Goal: Task Accomplishment & Management: Manage account settings

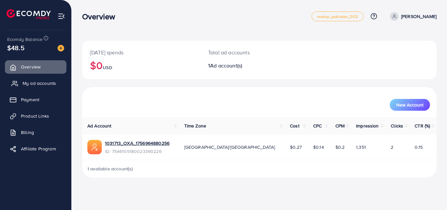
click at [34, 84] on span "My ad accounts" at bounding box center [39, 83] width 33 height 7
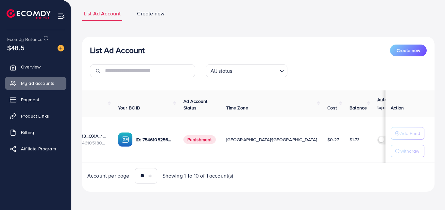
scroll to position [0, 41]
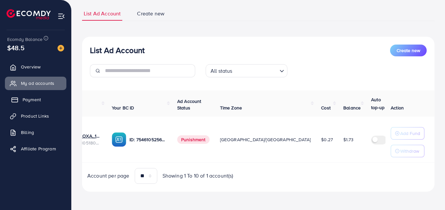
click at [37, 101] on span "Payment" at bounding box center [32, 99] width 18 height 7
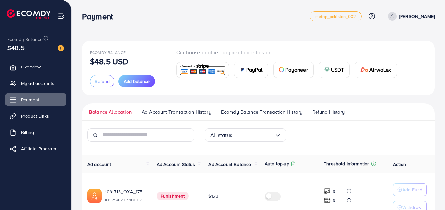
drag, startPoint x: 174, startPoint y: 52, endPoint x: 283, endPoint y: 50, distance: 108.3
click at [283, 50] on div "Or choose another payment gate to start PayPal Payoneer USDT Airwallex" at bounding box center [281, 67] width 242 height 39
click at [283, 50] on p "Or choose another payment gate to start" at bounding box center [289, 52] width 226 height 8
drag, startPoint x: 130, startPoint y: 64, endPoint x: 77, endPoint y: 45, distance: 56.0
click at [77, 45] on div "Ecomdy Balance $48.5 USD Refund Add balance Or choose another payment gate to s…" at bounding box center [259, 123] width 374 height 246
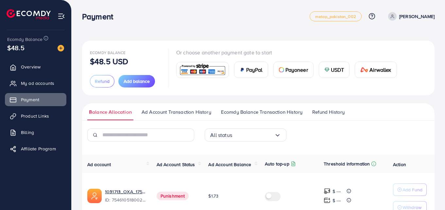
click at [113, 31] on div "Ecomdy Balance $48.5 USD Refund Add balance Or choose another payment gate to s…" at bounding box center [259, 123] width 374 height 246
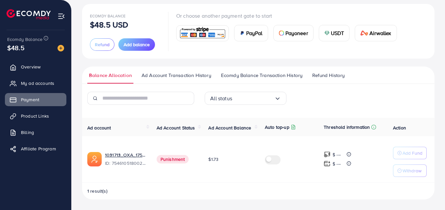
click at [191, 79] on link "Ad Account Transaction History" at bounding box center [176, 78] width 73 height 12
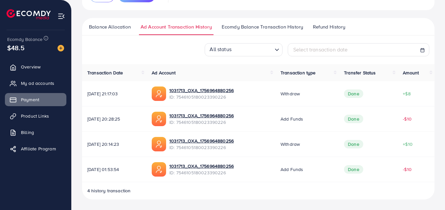
scroll to position [9, 0]
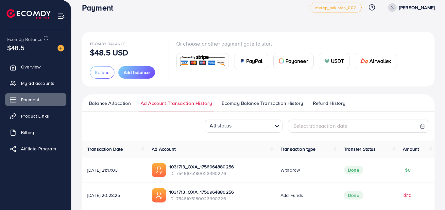
click at [259, 104] on span "Ecomdy Balance Transaction History" at bounding box center [262, 102] width 81 height 7
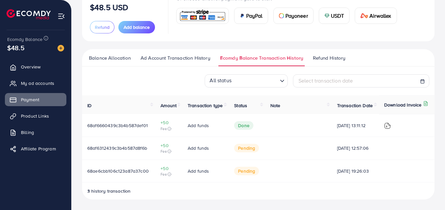
scroll to position [63, 0]
click at [309, 54] on li "Ecomdy Balance Transaction History" at bounding box center [265, 60] width 93 height 12
click at [313, 54] on span "Refund History" at bounding box center [329, 57] width 32 height 7
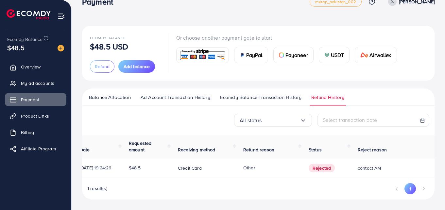
scroll to position [0, 7]
click at [266, 190] on div "1 result(s) 1" at bounding box center [258, 191] width 353 height 16
click at [40, 63] on link "Overview" at bounding box center [36, 66] width 62 height 13
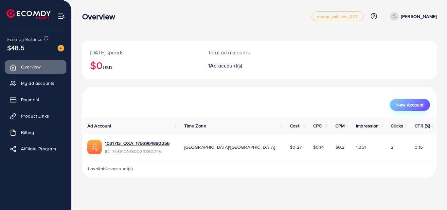
click at [405, 106] on span "New Account" at bounding box center [409, 104] width 27 height 5
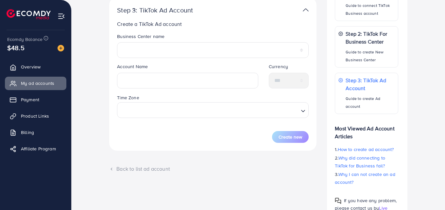
scroll to position [153, 0]
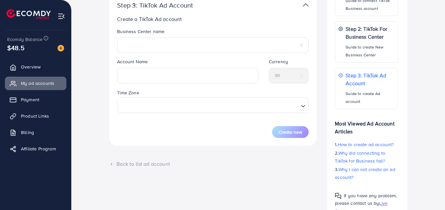
click at [190, 54] on div "**********" at bounding box center [213, 43] width 202 height 30
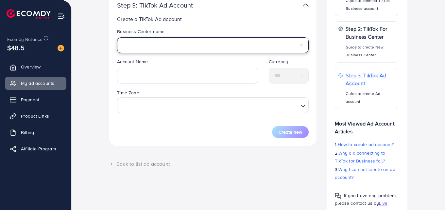
click at [188, 46] on select "**********" at bounding box center [213, 45] width 192 height 16
select select "**********"
click at [117, 37] on select "**********" at bounding box center [213, 45] width 192 height 16
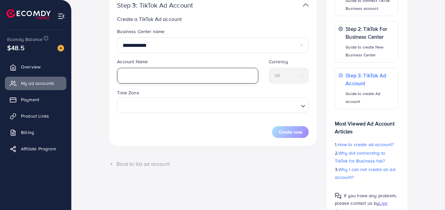
click at [166, 70] on input "text" at bounding box center [187, 76] width 141 height 16
type input "***"
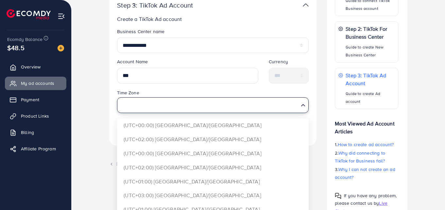
click at [170, 100] on input "Search for option" at bounding box center [209, 105] width 178 height 12
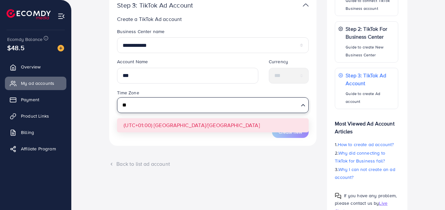
type input "*"
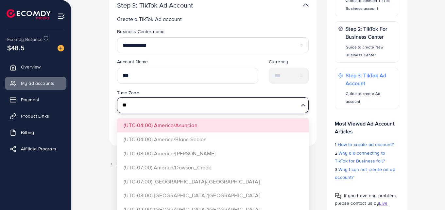
type input "*"
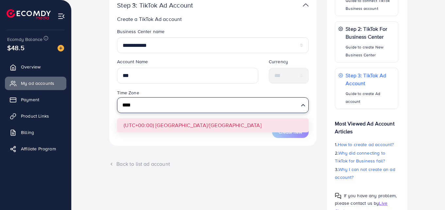
type input "****"
click at [176, 131] on form "**********" at bounding box center [213, 83] width 192 height 110
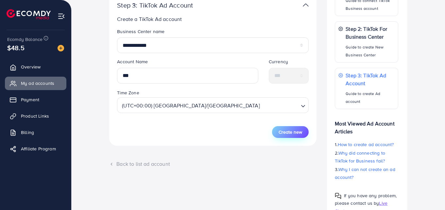
click at [279, 136] on button "Create new" at bounding box center [290, 132] width 37 height 12
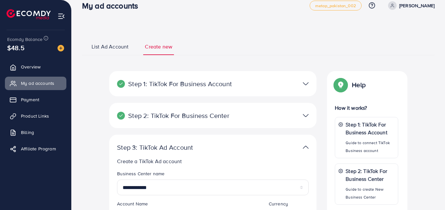
scroll to position [0, 0]
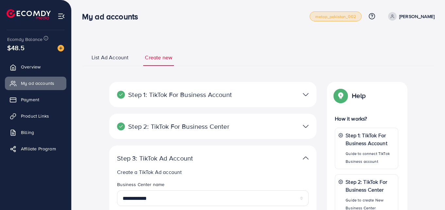
click at [340, 15] on span "metap_pakistan_002" at bounding box center [335, 16] width 41 height 4
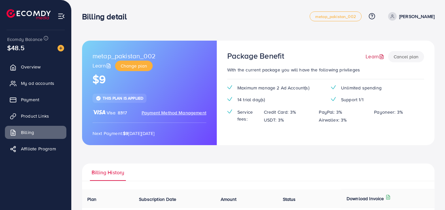
click at [373, 56] on link "Learn" at bounding box center [376, 57] width 20 height 8
click at [138, 69] on span "Change plan" at bounding box center [134, 65] width 26 height 7
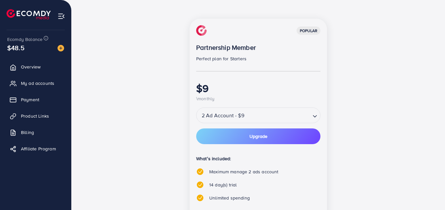
scroll to position [92, 0]
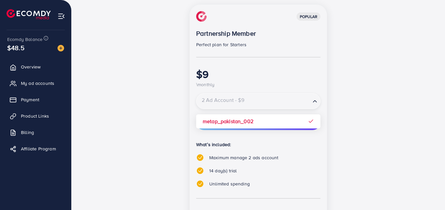
click at [248, 98] on input "Search for option" at bounding box center [253, 101] width 113 height 11
click at [237, 104] on input "Search for option" at bounding box center [253, 101] width 113 height 11
click at [239, 98] on input "Search for option" at bounding box center [253, 101] width 113 height 11
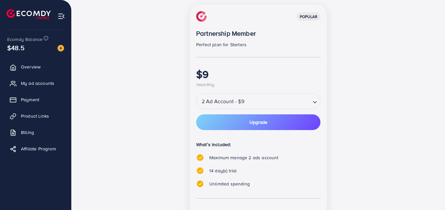
click at [323, 98] on div "popular Partnership Member Perfect plan for Starters $9 \monthly 2 Ad Account -…" at bounding box center [258, 136] width 137 height 263
click at [356, 89] on div "popular Partnership Member Perfect plan for Starters $9 \monthly 2 Ad Account -…" at bounding box center [258, 140] width 283 height 271
click at [285, 123] on button "Upgrade" at bounding box center [258, 122] width 124 height 16
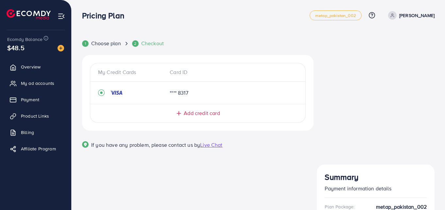
scroll to position [0, 0]
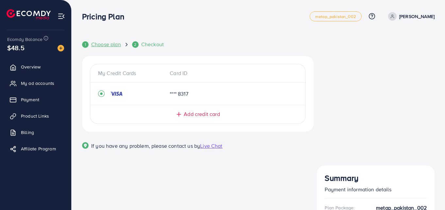
click at [108, 46] on span "Choose plan" at bounding box center [106, 45] width 30 height 8
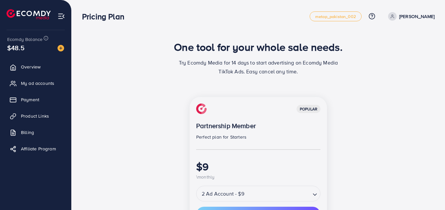
drag, startPoint x: 32, startPoint y: 68, endPoint x: 81, endPoint y: 64, distance: 48.9
click at [32, 68] on span "Overview" at bounding box center [31, 66] width 20 height 7
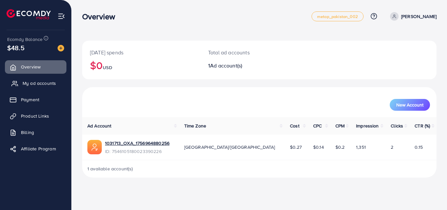
click at [43, 84] on span "My ad accounts" at bounding box center [39, 83] width 33 height 7
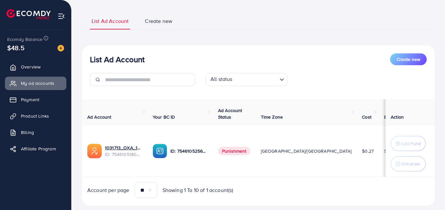
scroll to position [52, 0]
